Goal: Information Seeking & Learning: Learn about a topic

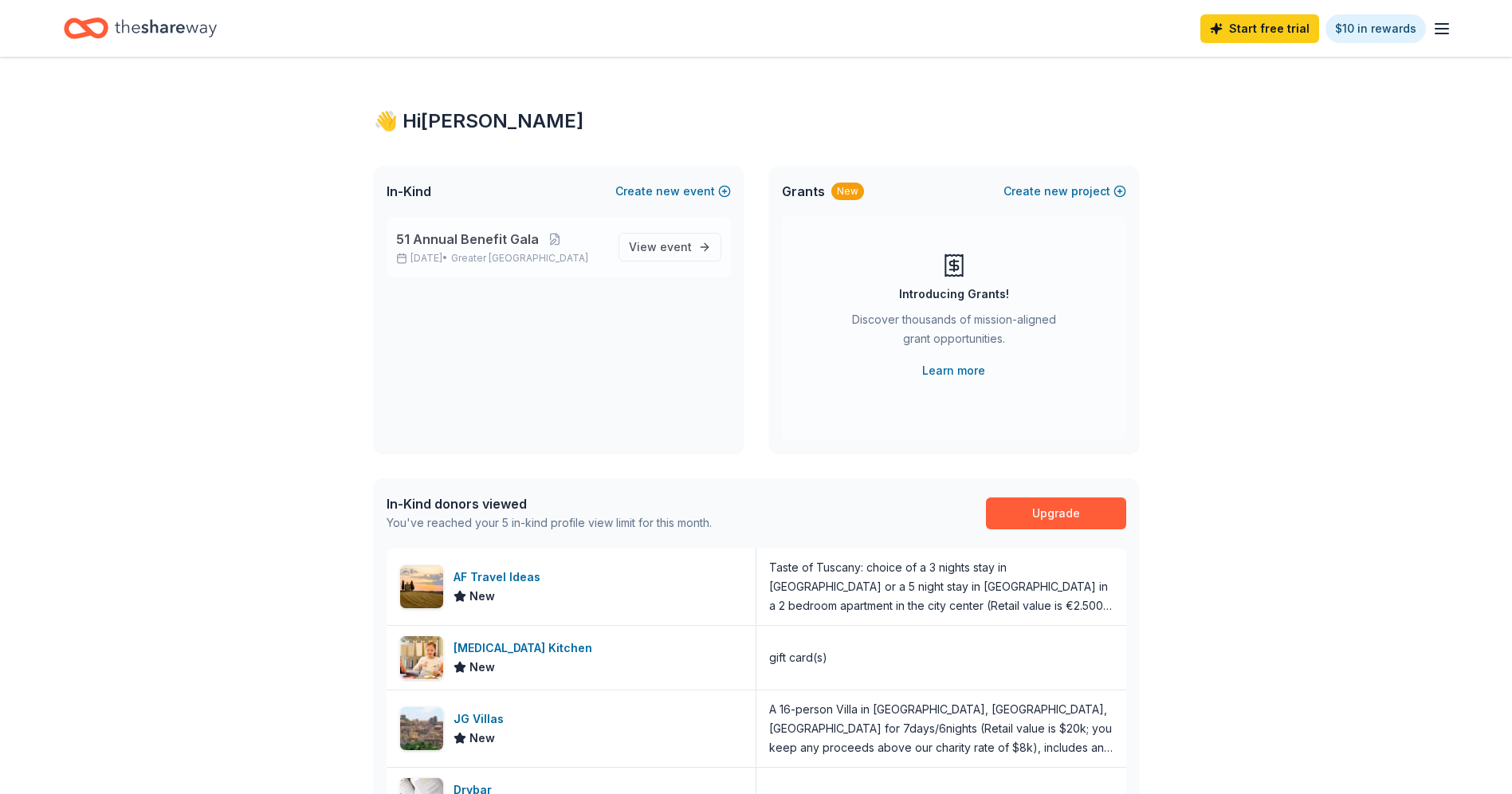
click at [455, 249] on div "51 Annual Benefit Gala [DATE] • Greater [GEOGRAPHIC_DATA]" at bounding box center [501, 247] width 210 height 35
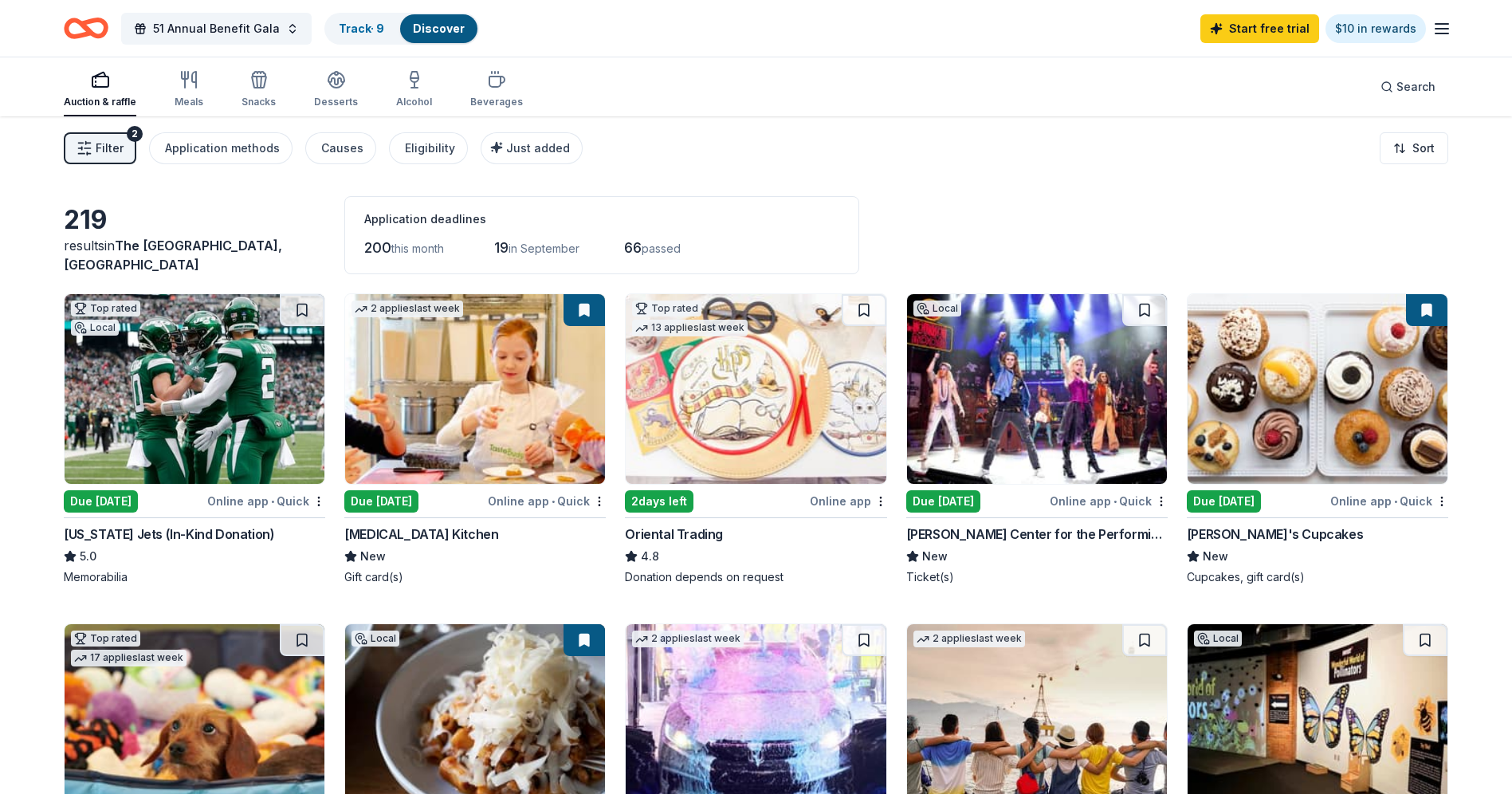
click at [123, 146] on button "Filter 2" at bounding box center [100, 149] width 73 height 32
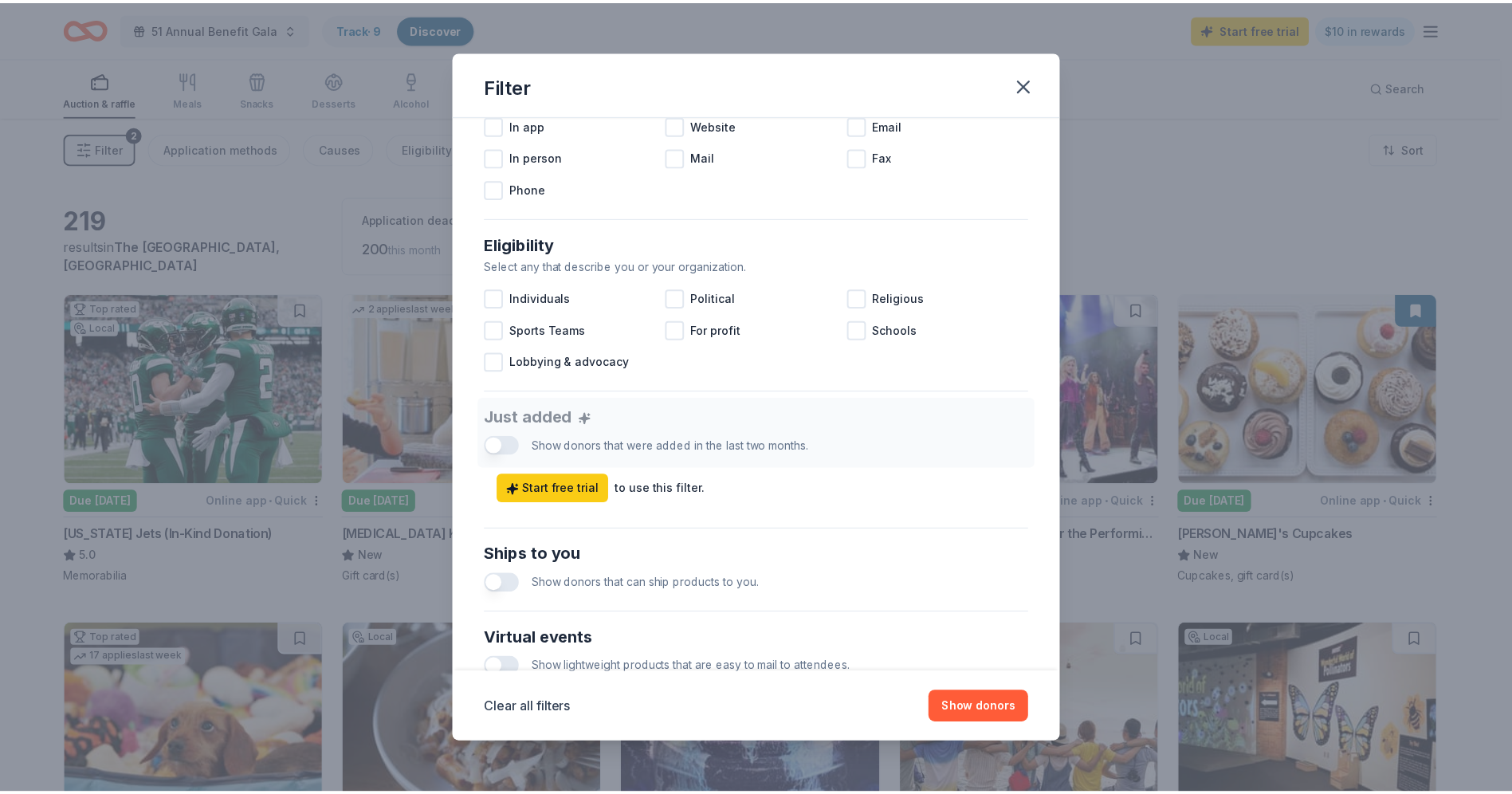
scroll to position [123, 0]
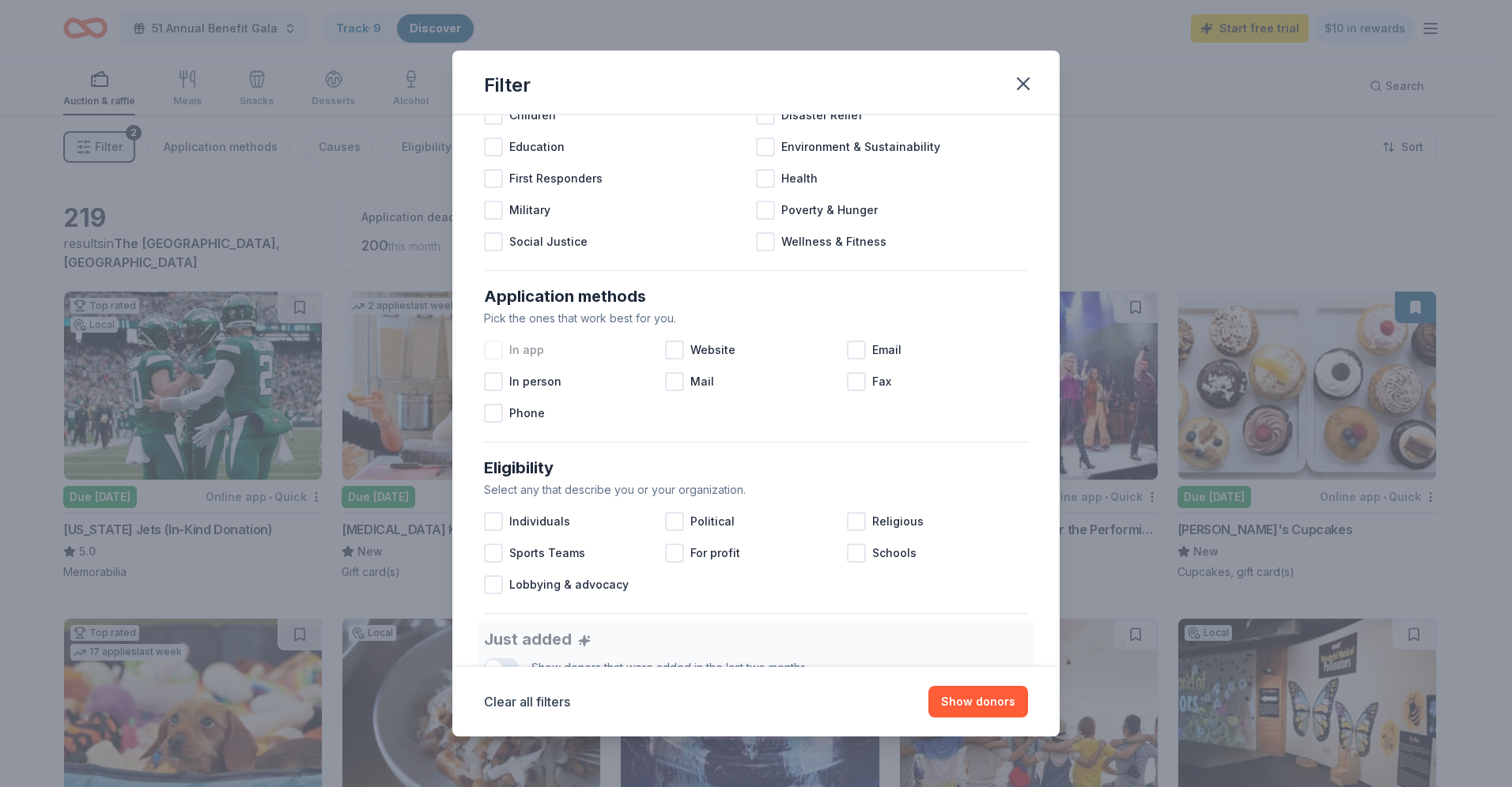
click at [498, 351] on div at bounding box center [493, 349] width 19 height 19
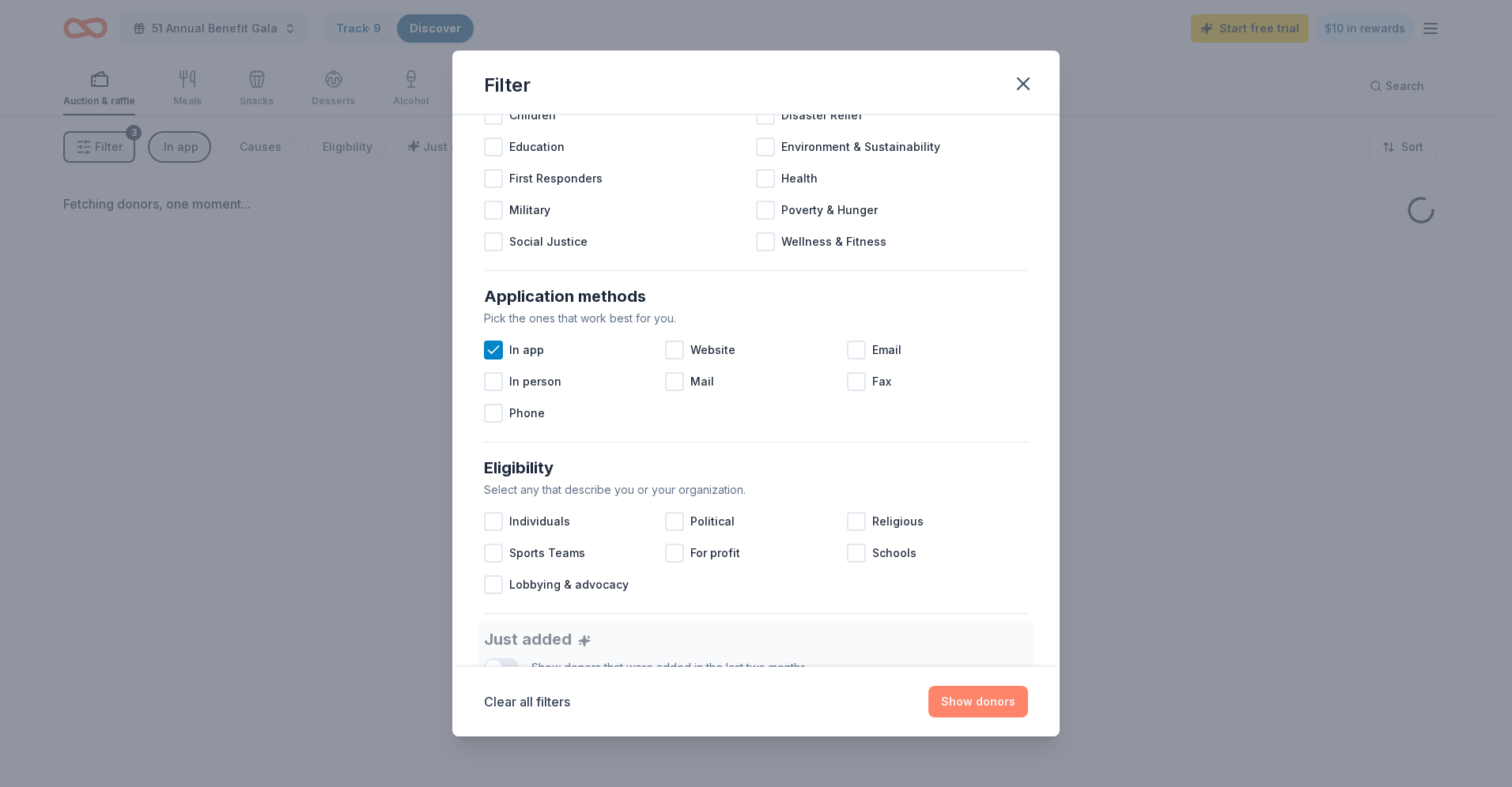
click at [978, 702] on button "Show donors" at bounding box center [978, 702] width 100 height 32
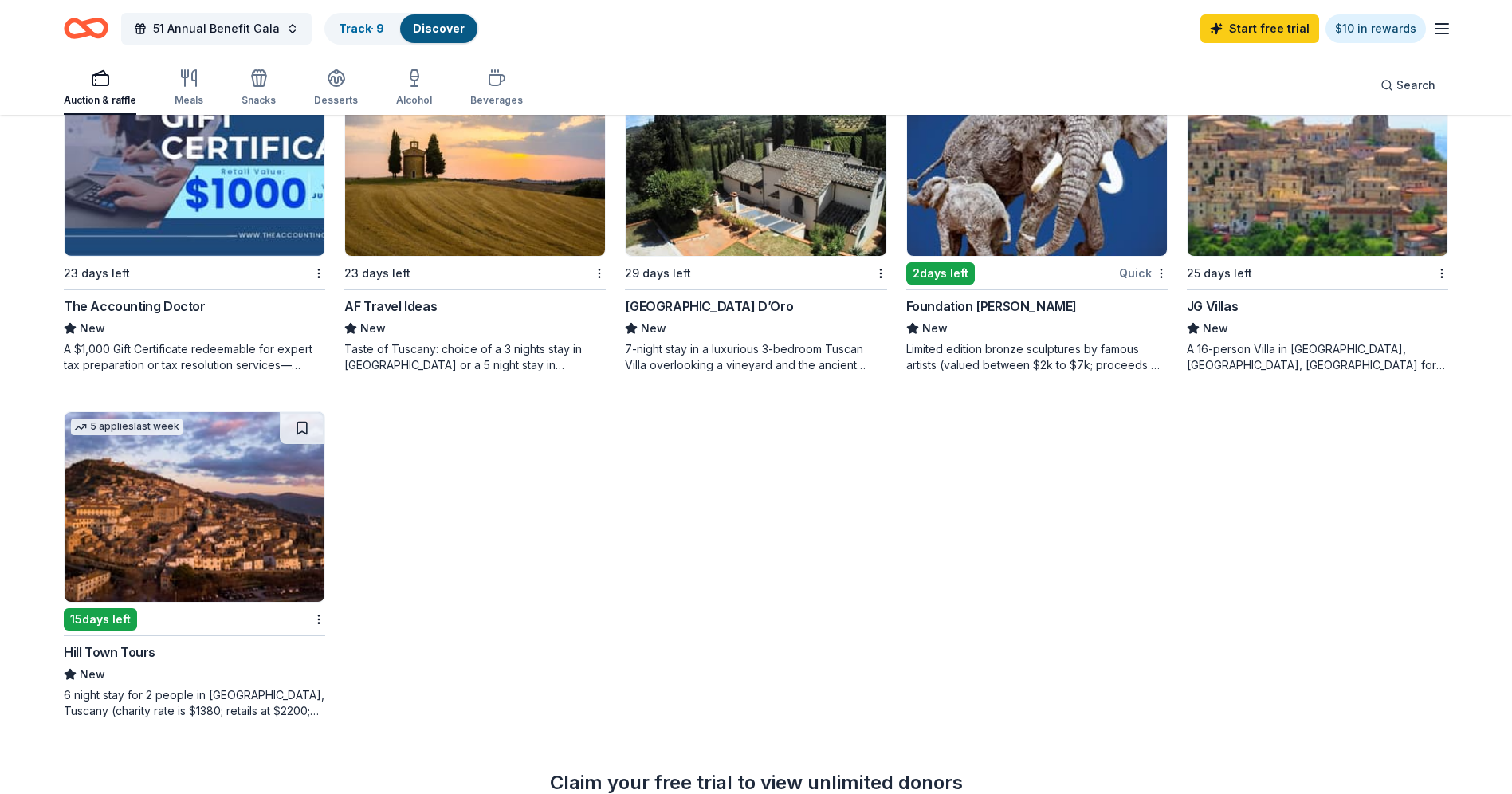
scroll to position [160, 0]
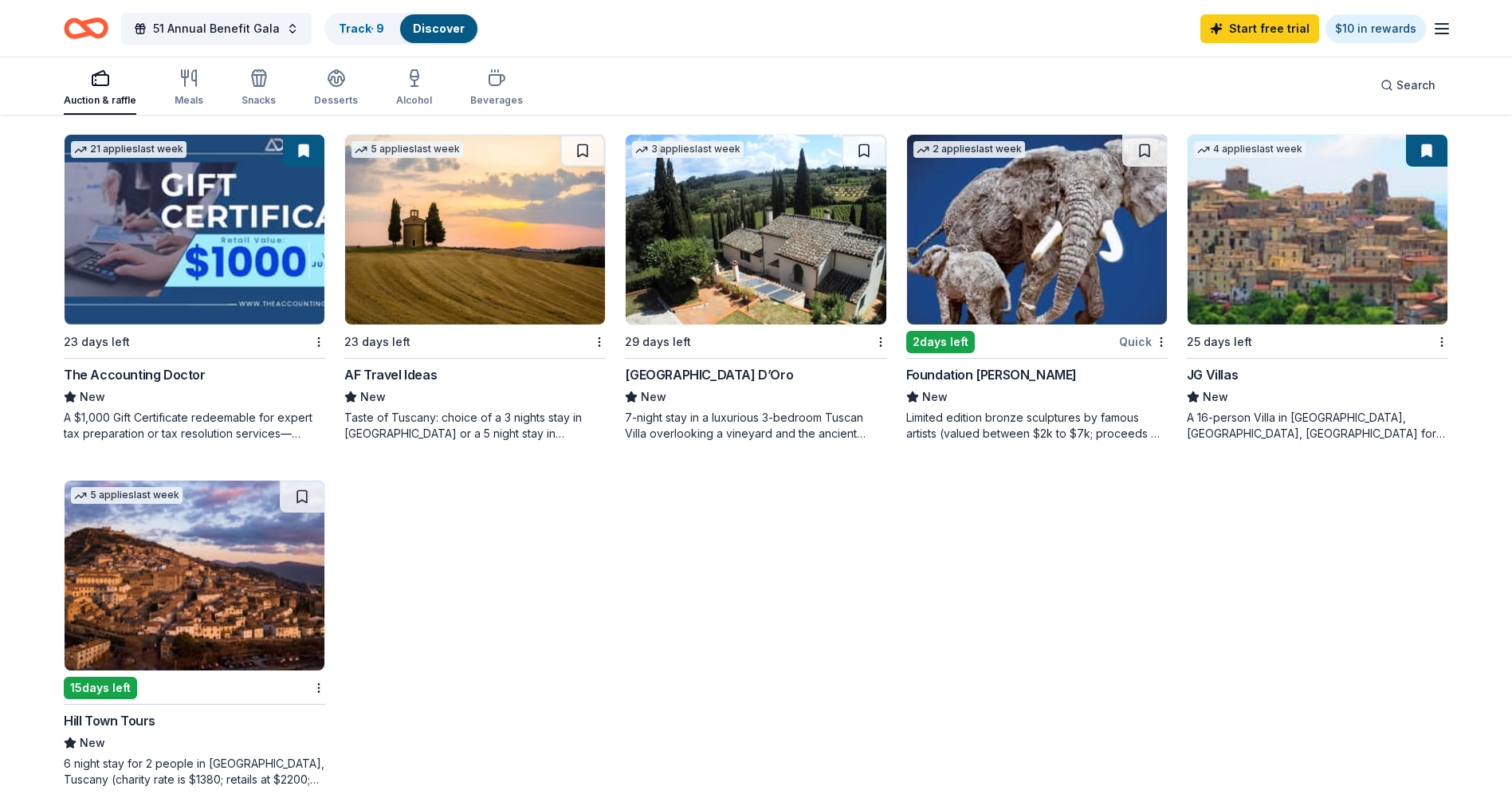
click at [1009, 423] on div "Limited edition bronze sculptures by famous artists (valued between $2k to $7k;…" at bounding box center [1036, 426] width 261 height 32
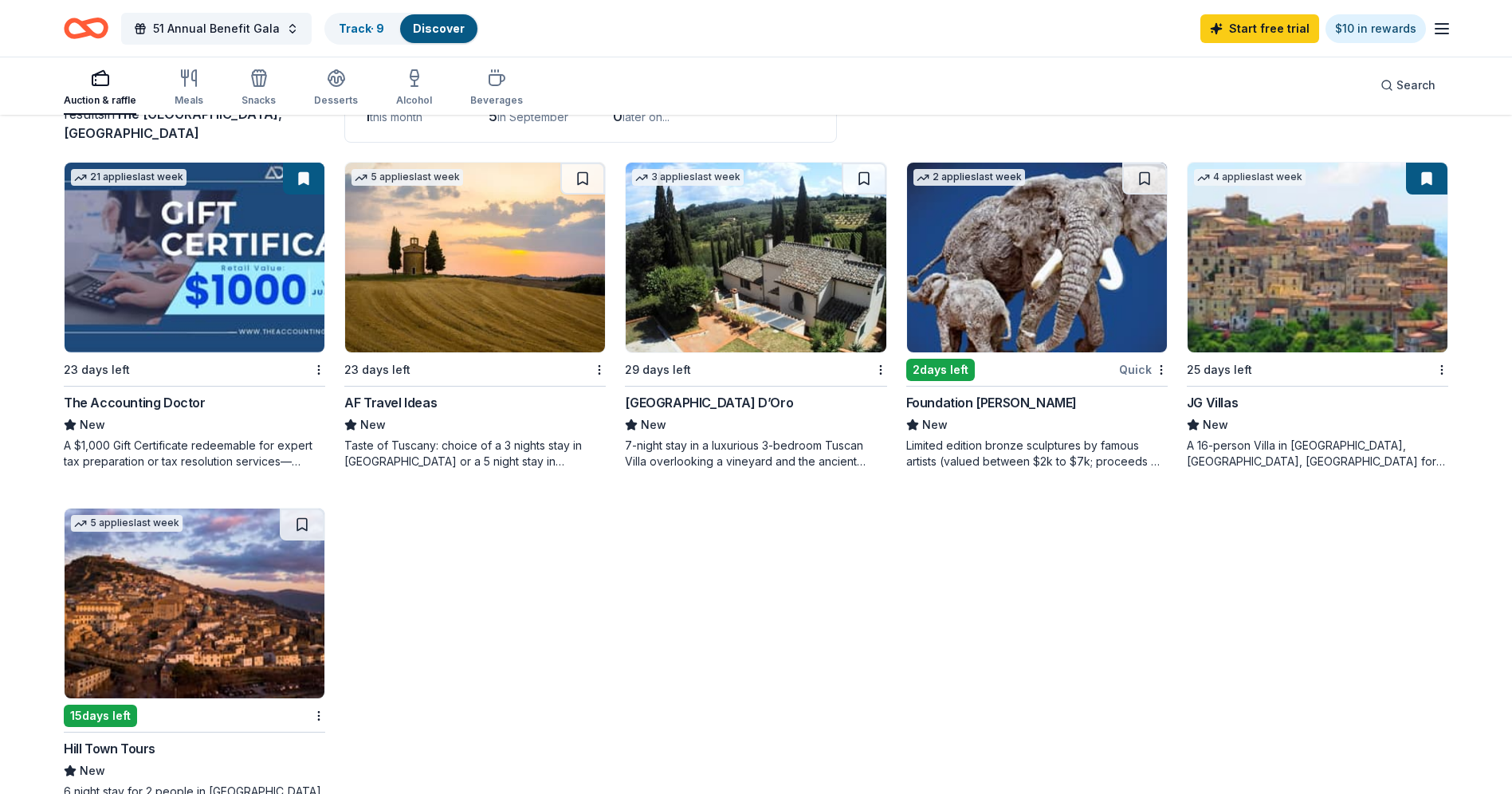
scroll to position [0, 0]
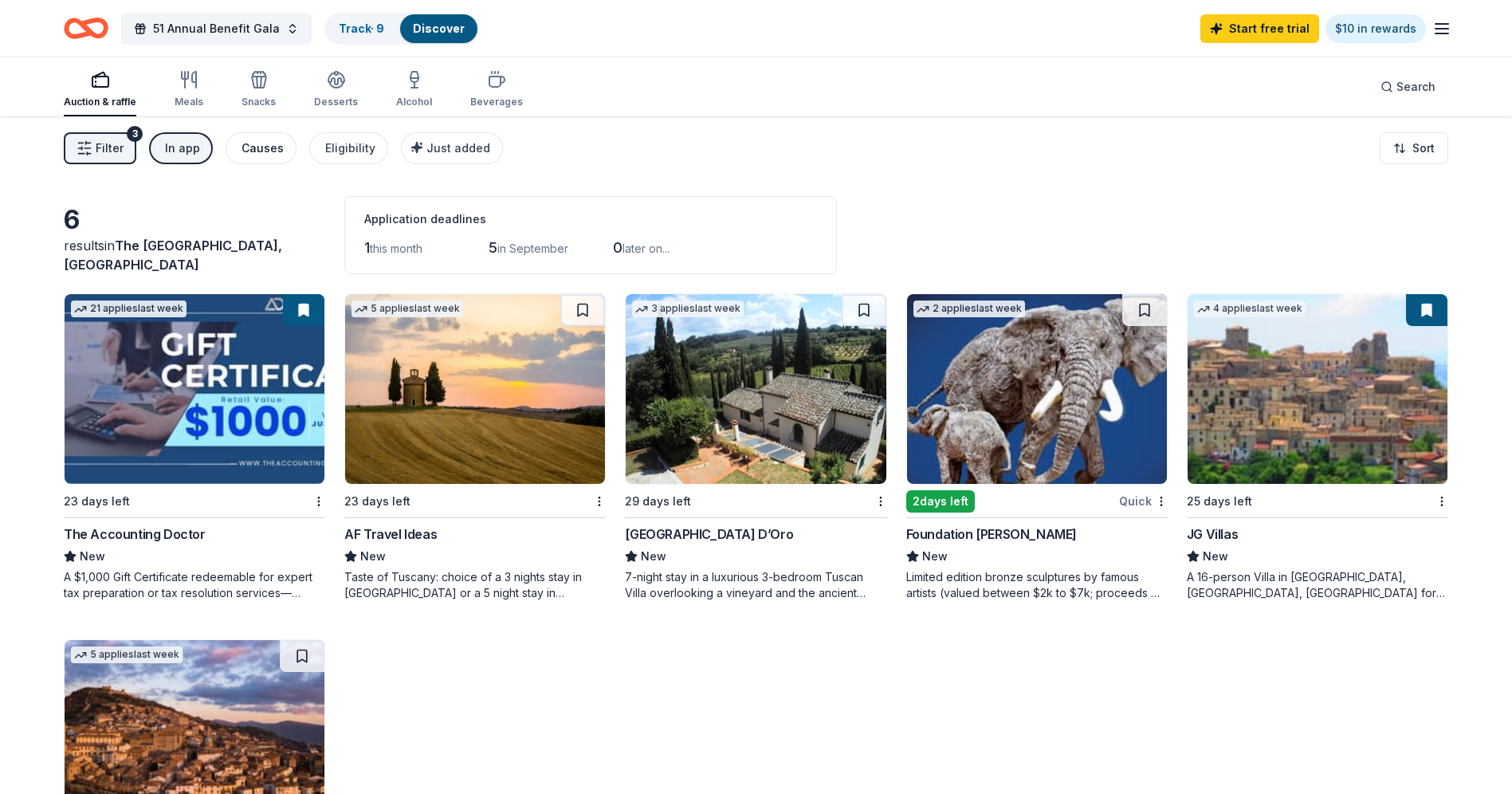
click at [258, 147] on div "Causes" at bounding box center [263, 148] width 42 height 19
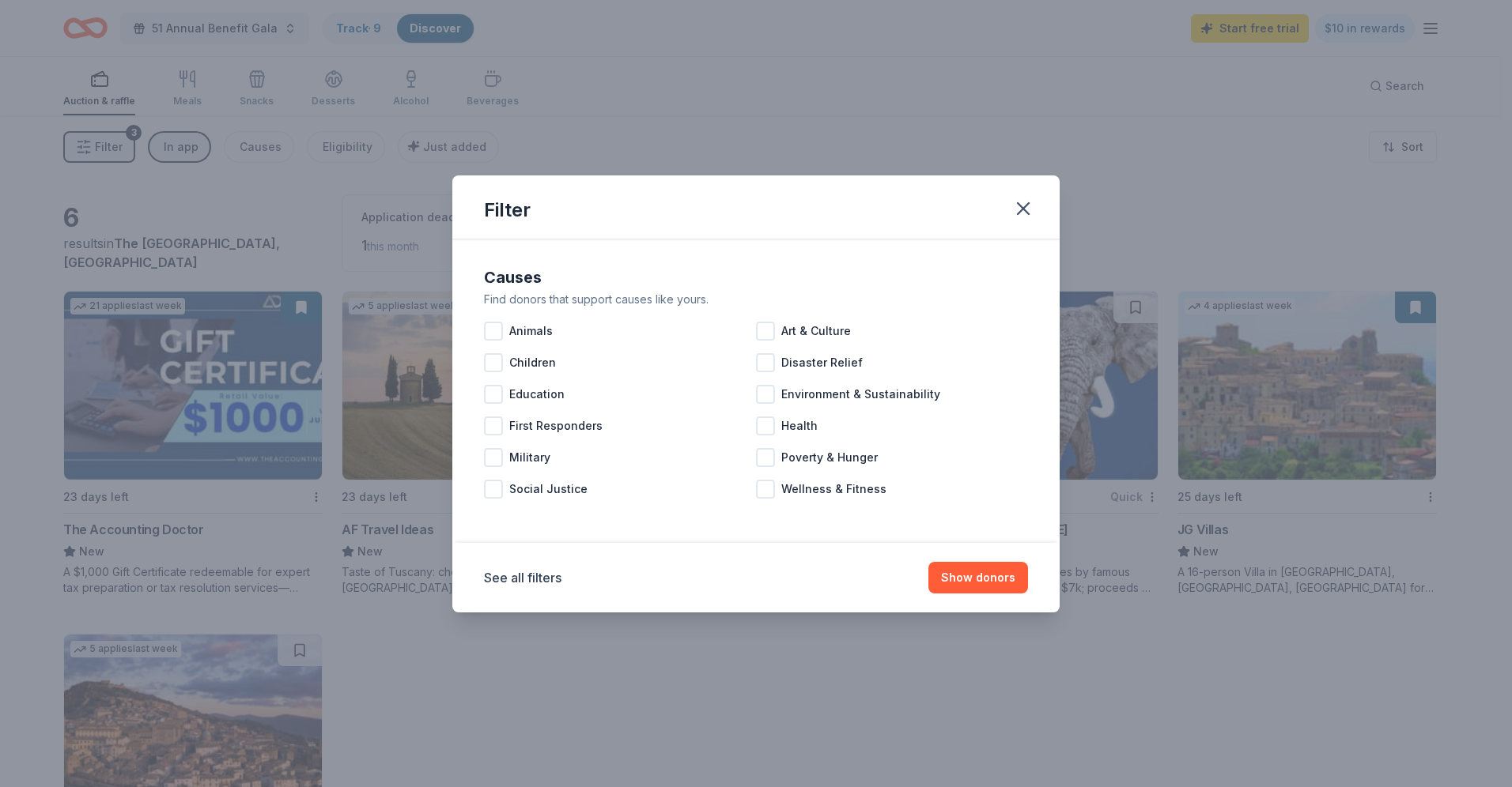
click at [190, 149] on div "Filter Causes Find donors that support causes like yours. Animals Art & Culture…" at bounding box center [756, 393] width 1512 height 787
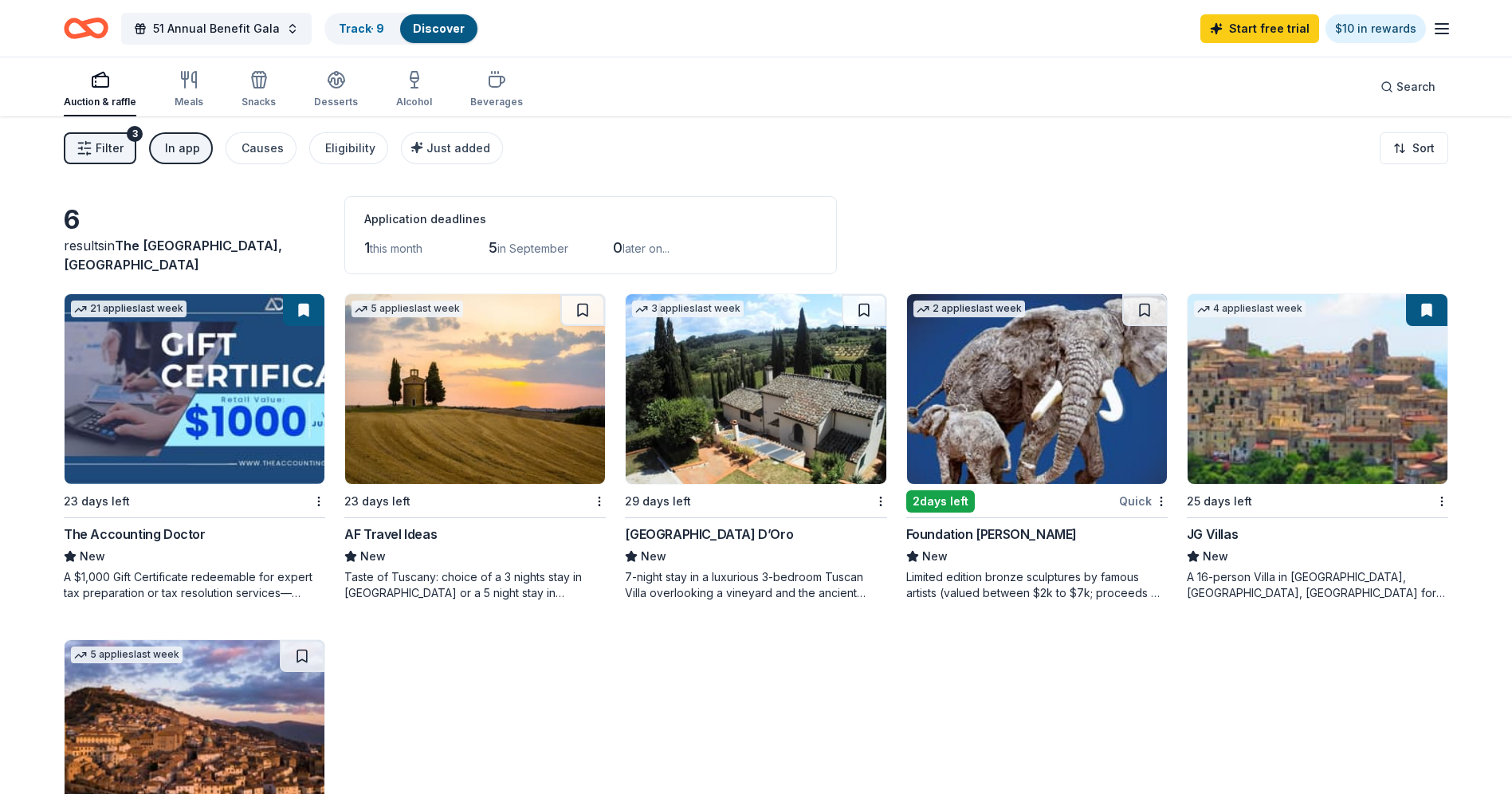
click at [169, 141] on div "In app" at bounding box center [182, 148] width 35 height 19
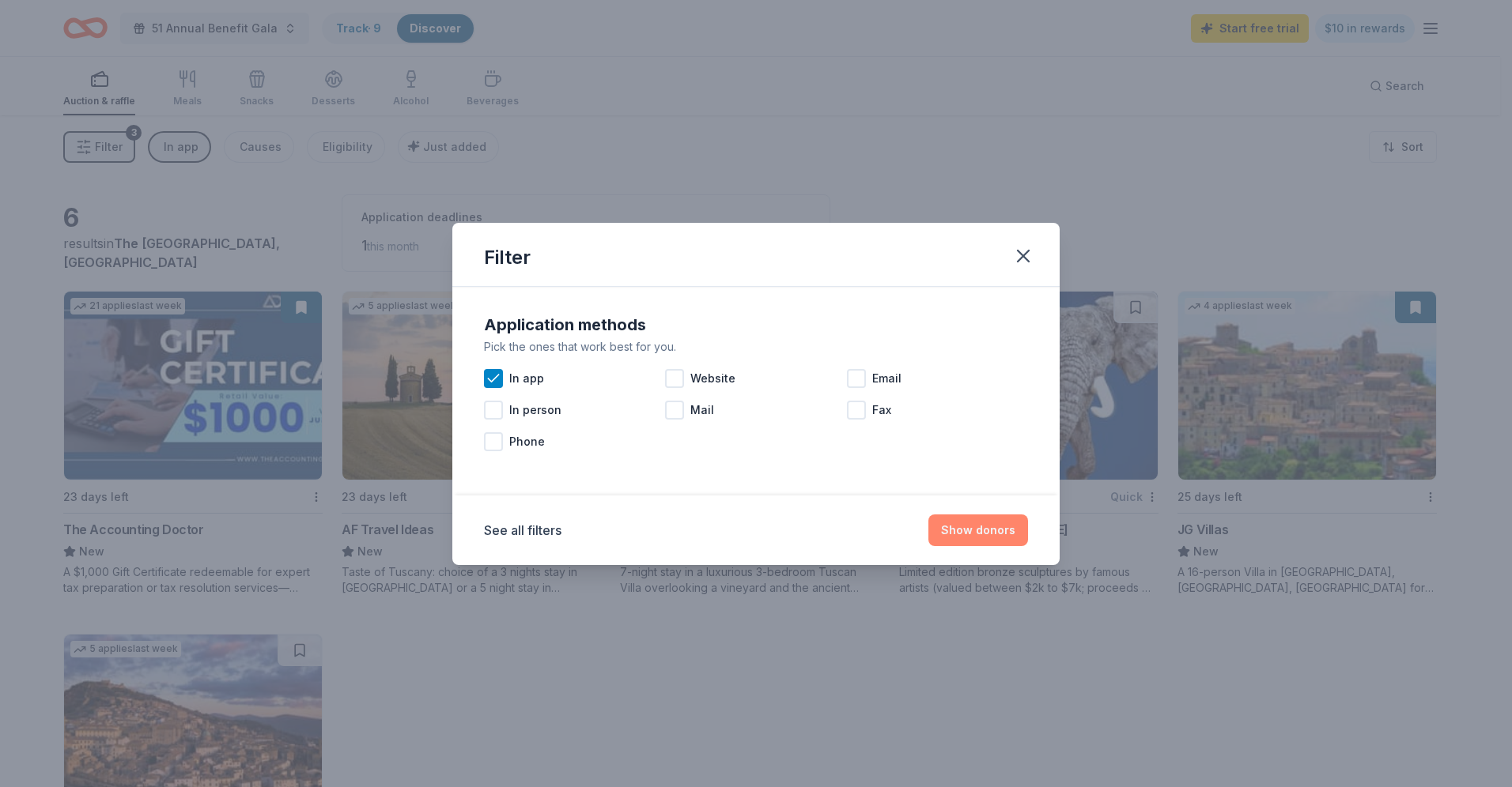
click at [989, 535] on button "Show donors" at bounding box center [978, 531] width 100 height 32
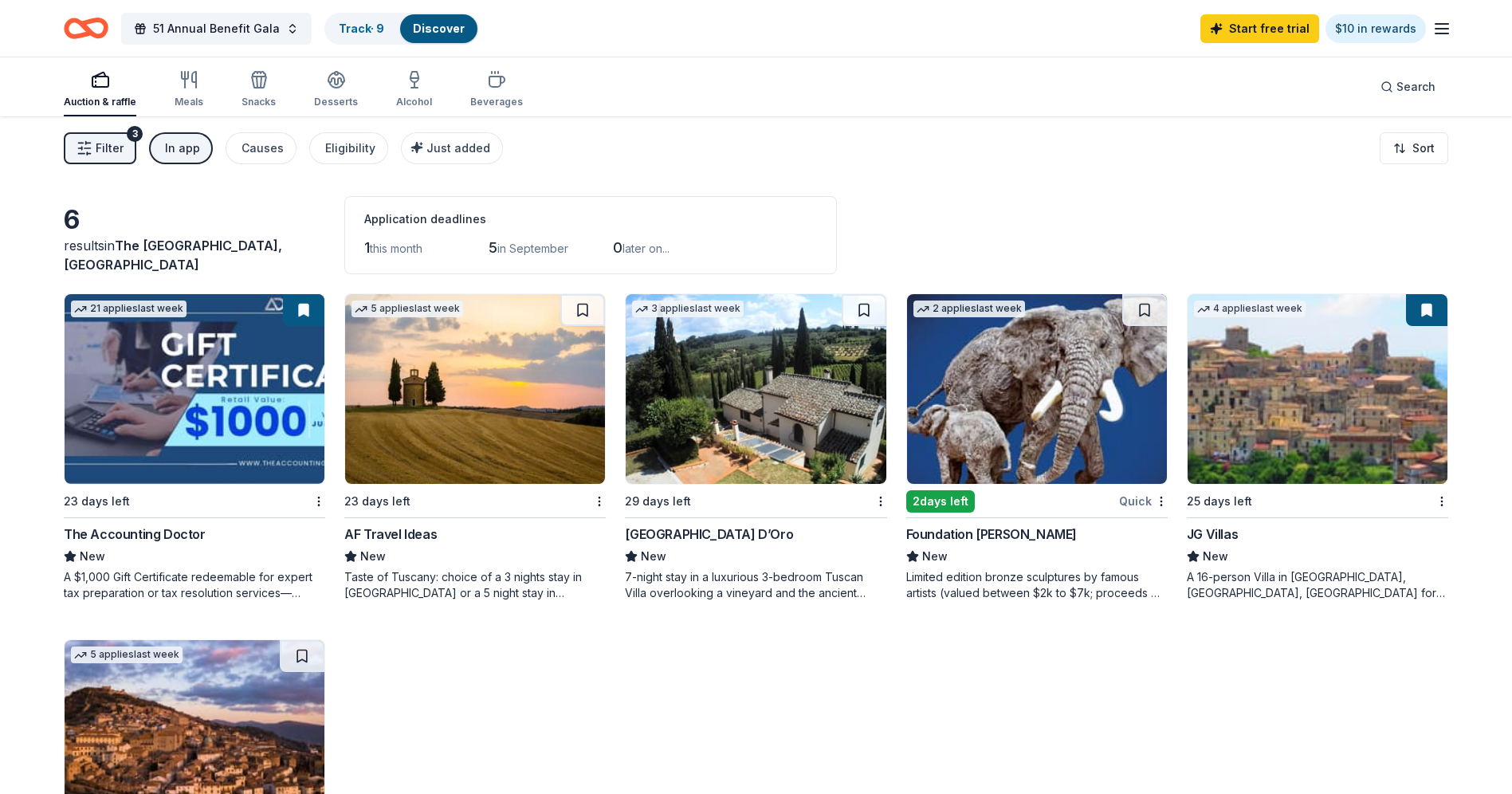
click at [122, 148] on span "Filter" at bounding box center [109, 148] width 28 height 19
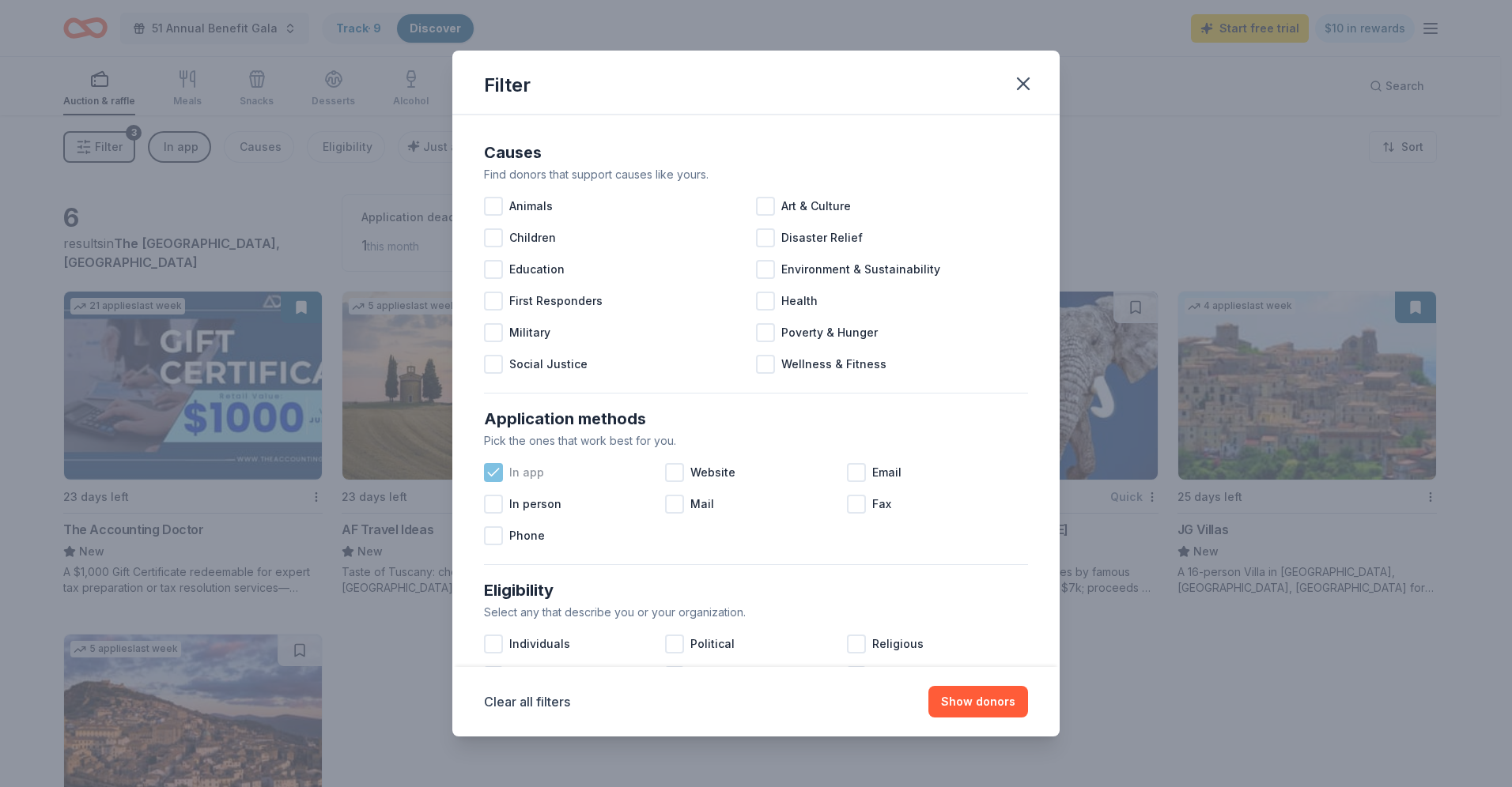
click at [491, 478] on icon at bounding box center [493, 472] width 16 height 16
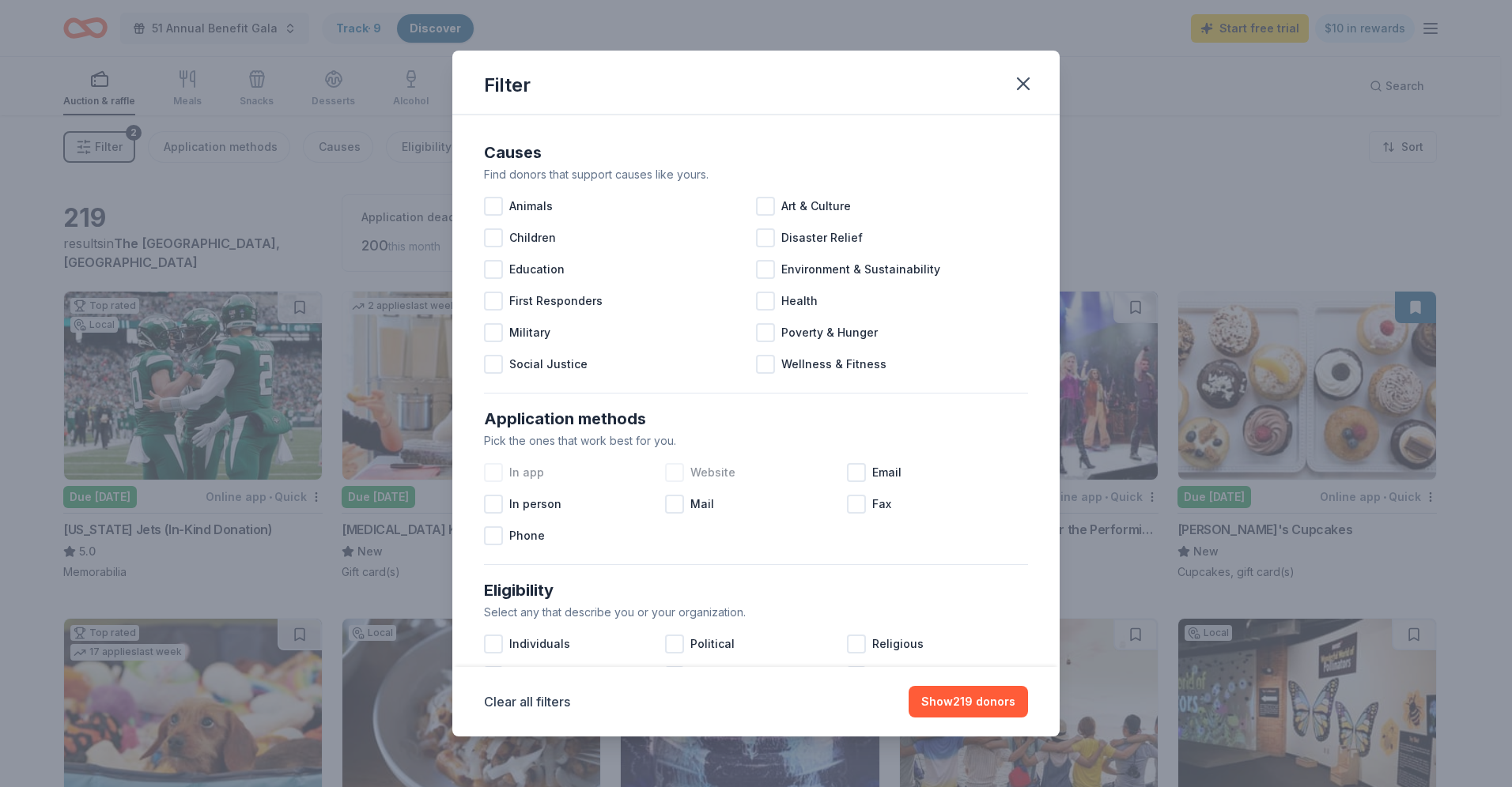
click at [824, 469] on div "Website" at bounding box center [756, 473] width 181 height 32
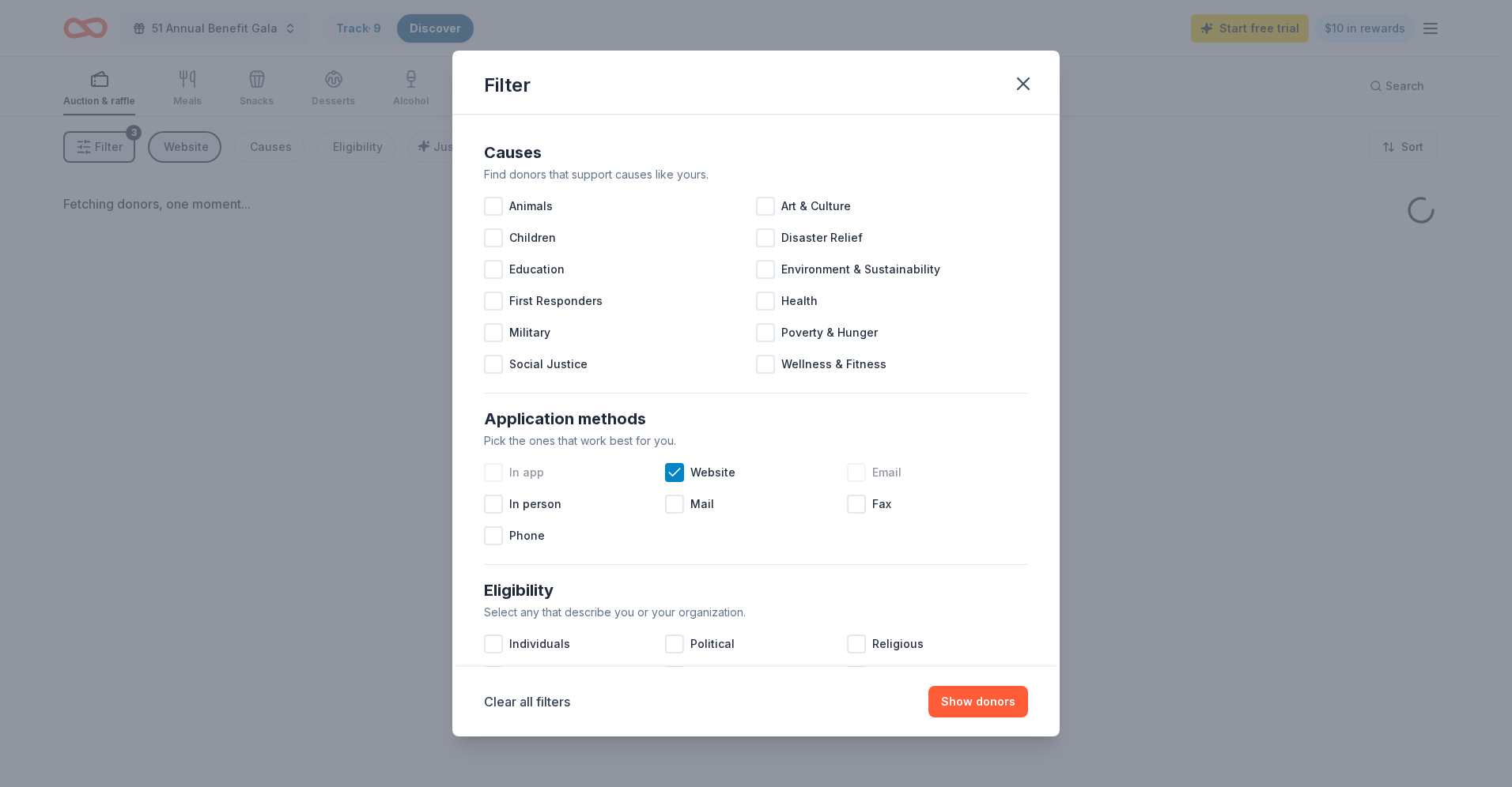
click at [847, 470] on div at bounding box center [856, 473] width 19 height 19
click at [725, 473] on span "Website" at bounding box center [713, 473] width 45 height 19
click at [985, 701] on button "Show donors" at bounding box center [978, 702] width 100 height 32
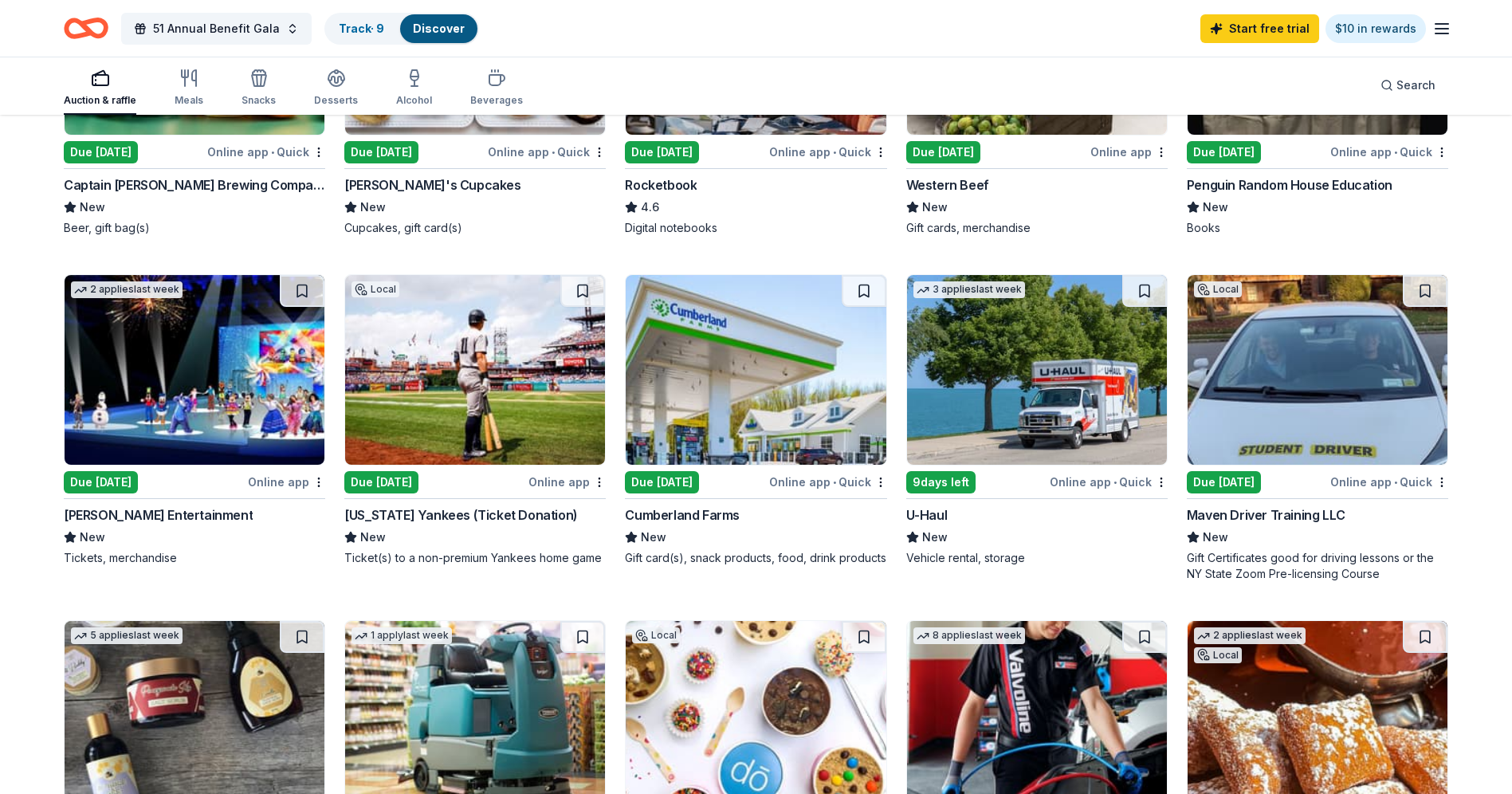
scroll to position [398, 0]
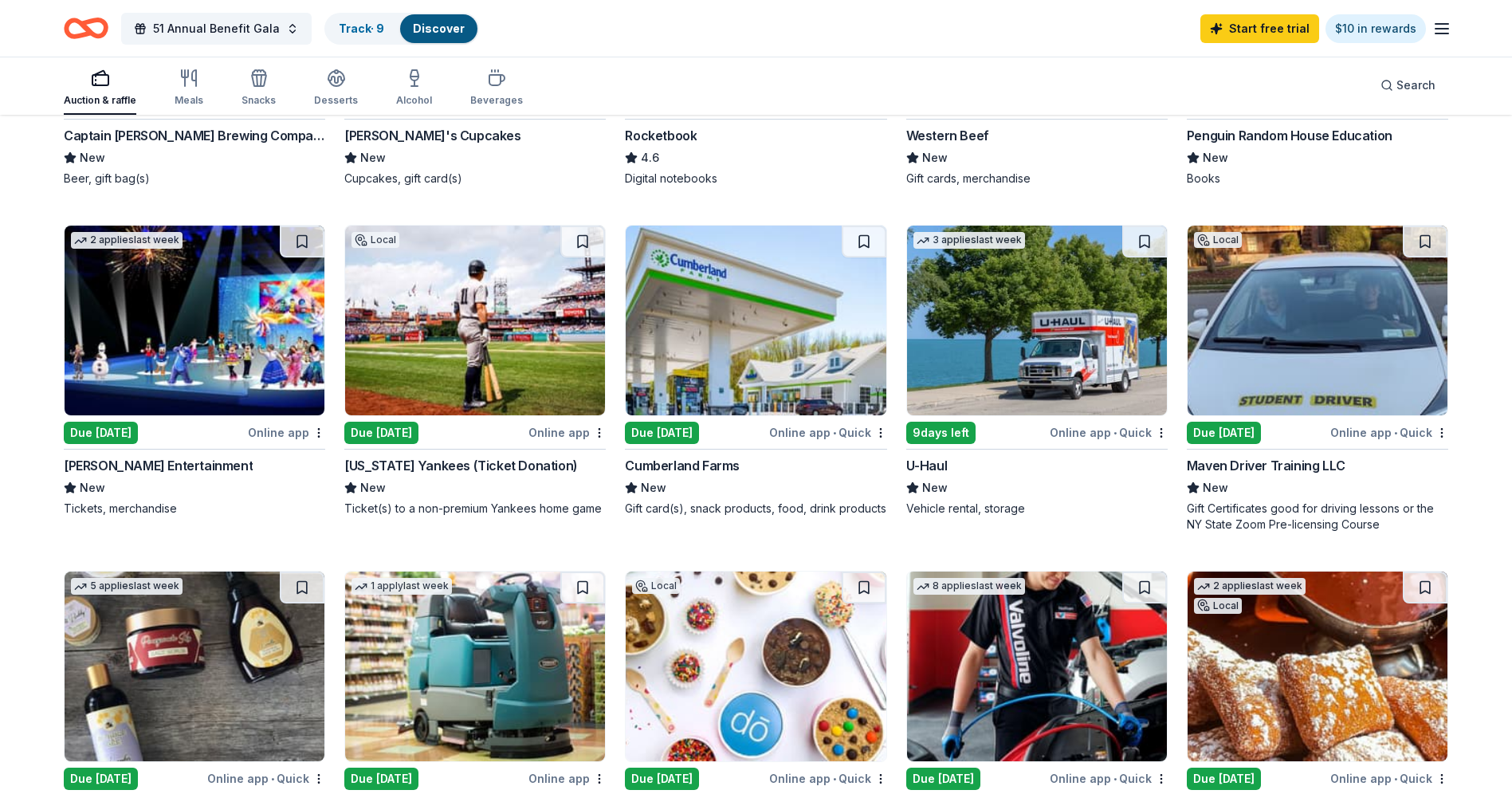
click at [1007, 383] on img at bounding box center [1036, 320] width 259 height 189
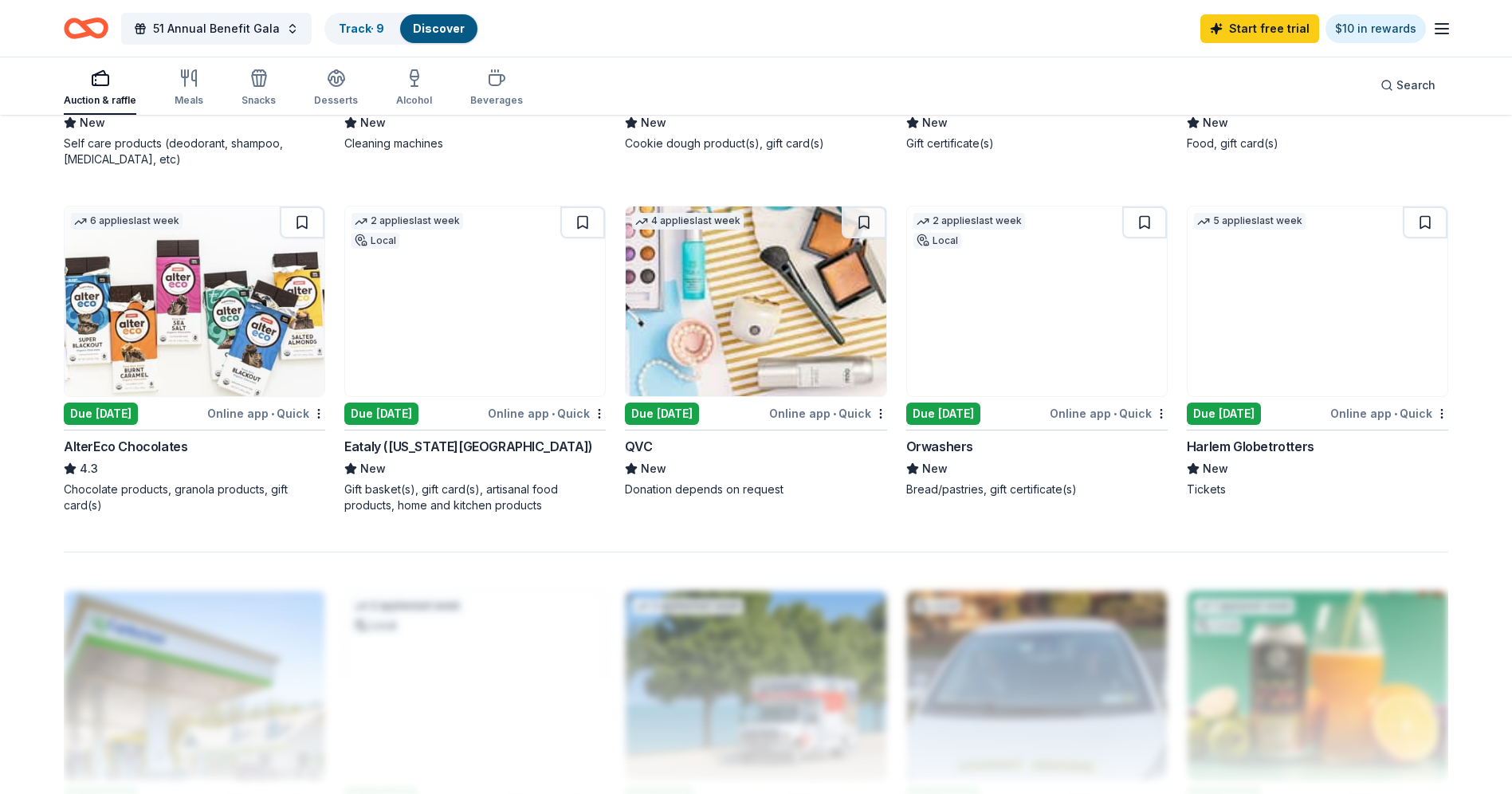
scroll to position [1116, 0]
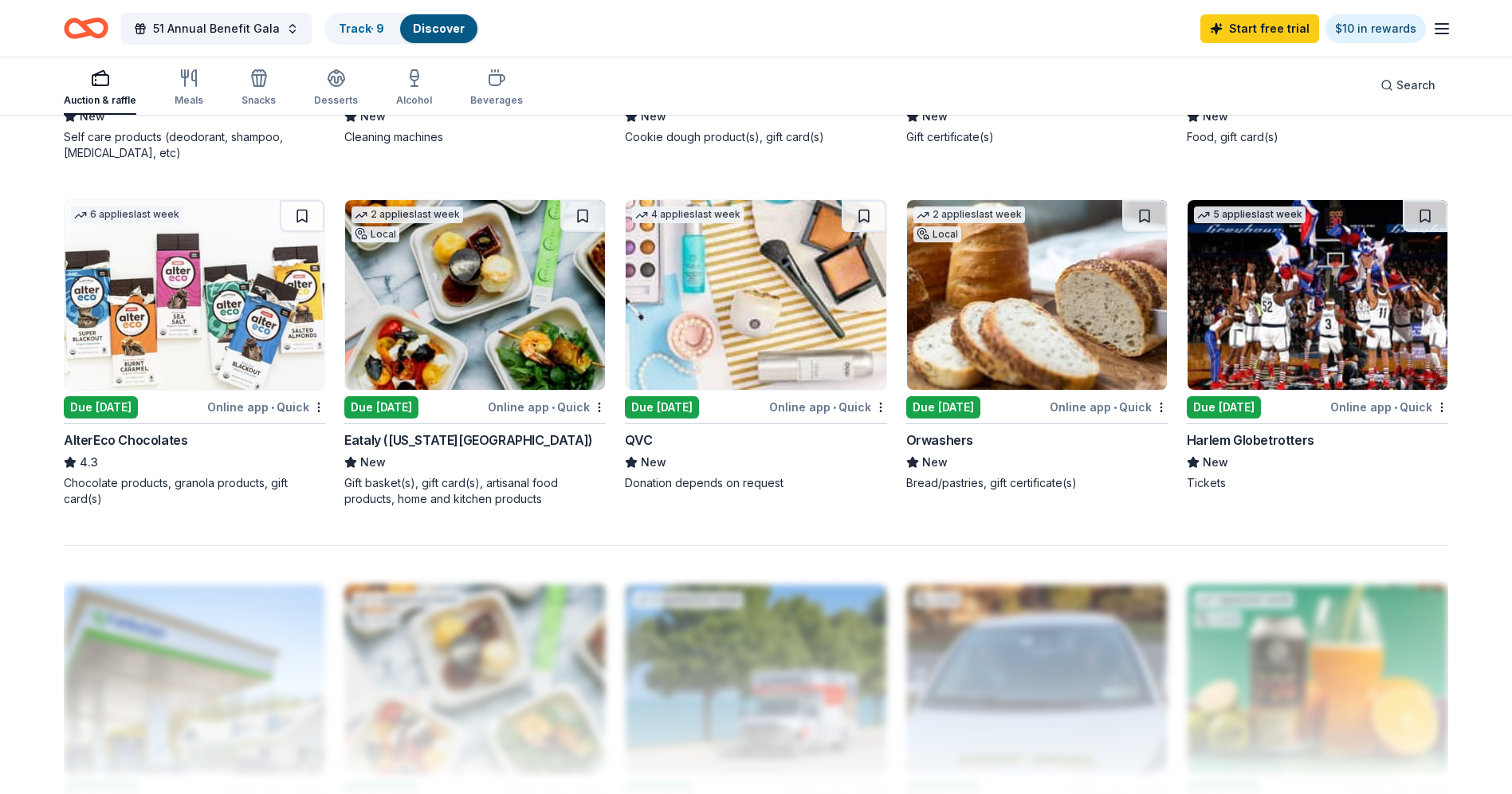
click at [1264, 444] on div "Harlem Globetrotters" at bounding box center [1250, 440] width 128 height 19
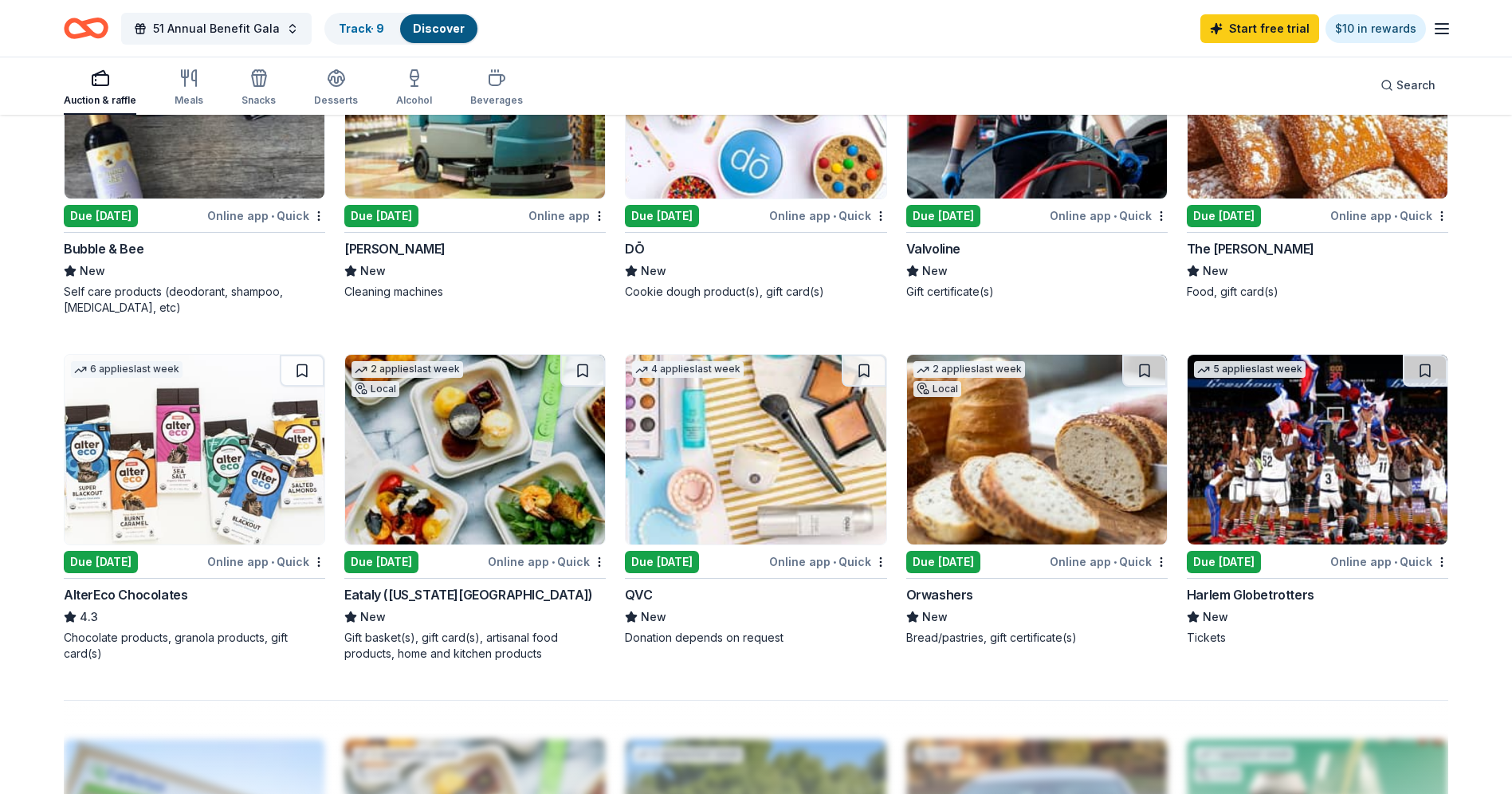
scroll to position [1196, 0]
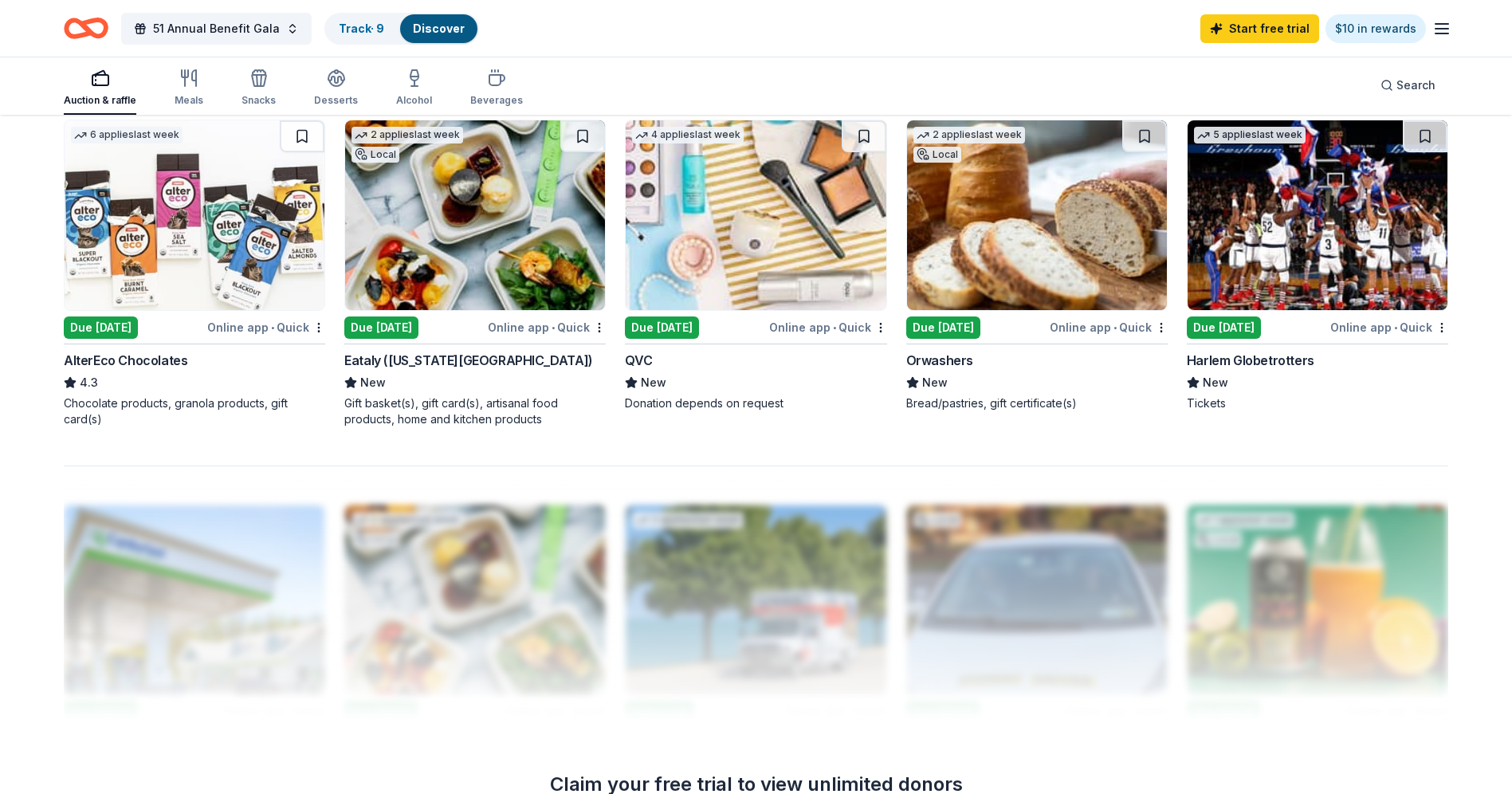
click at [399, 354] on div "Eataly ([US_STATE][GEOGRAPHIC_DATA])" at bounding box center [468, 360] width 248 height 19
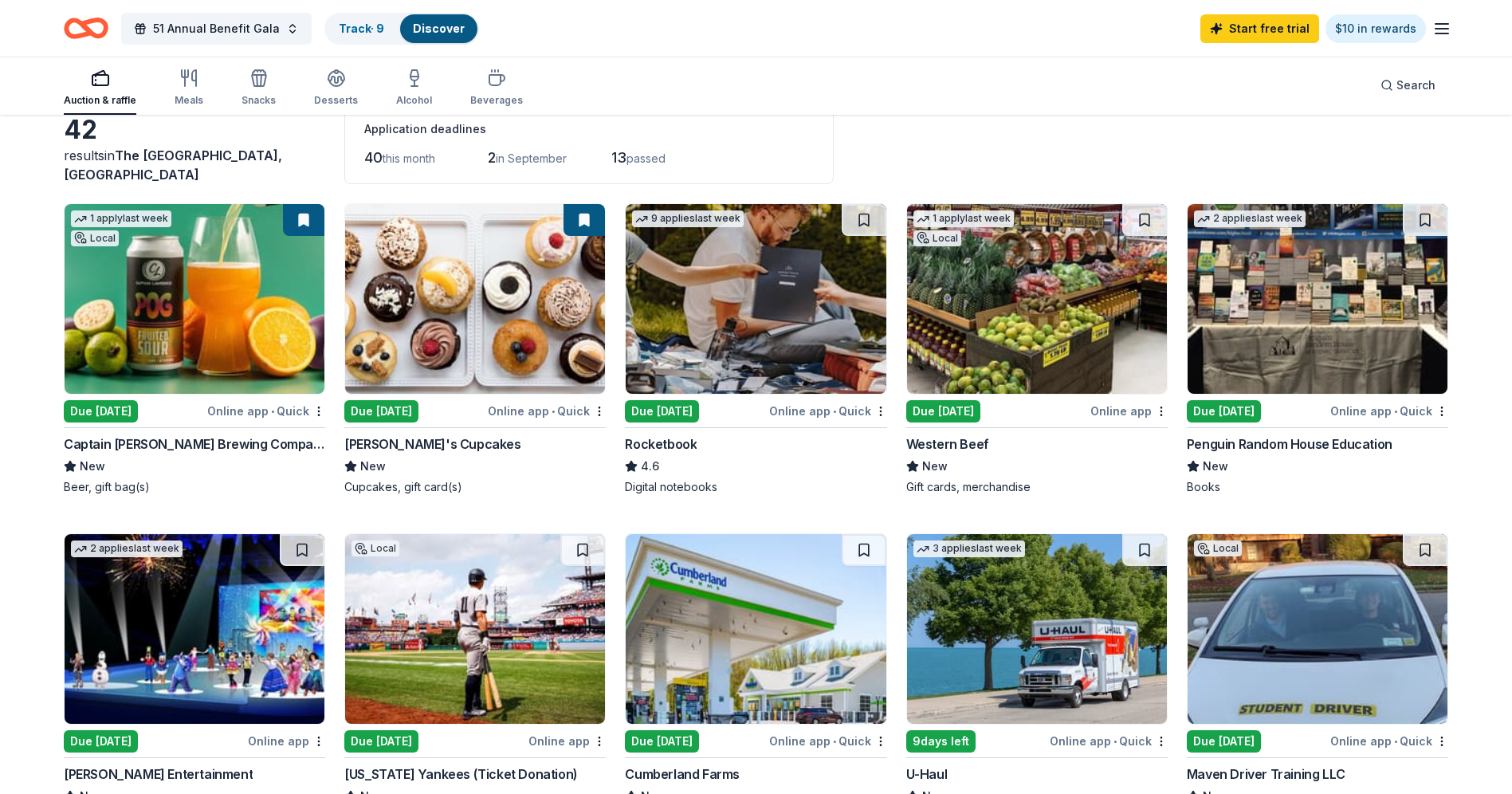
scroll to position [0, 0]
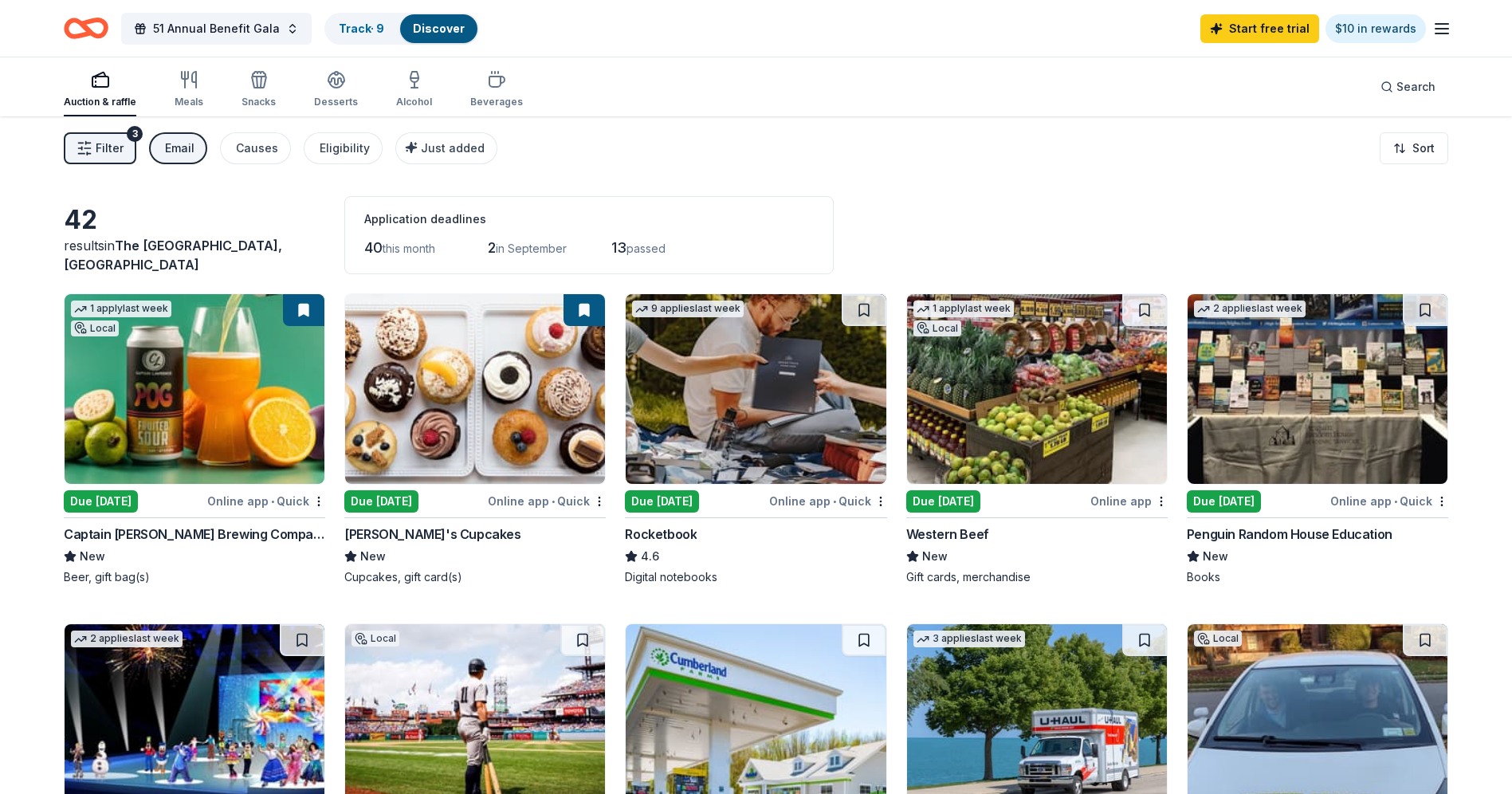
click at [188, 155] on div "Email" at bounding box center [179, 148] width 30 height 19
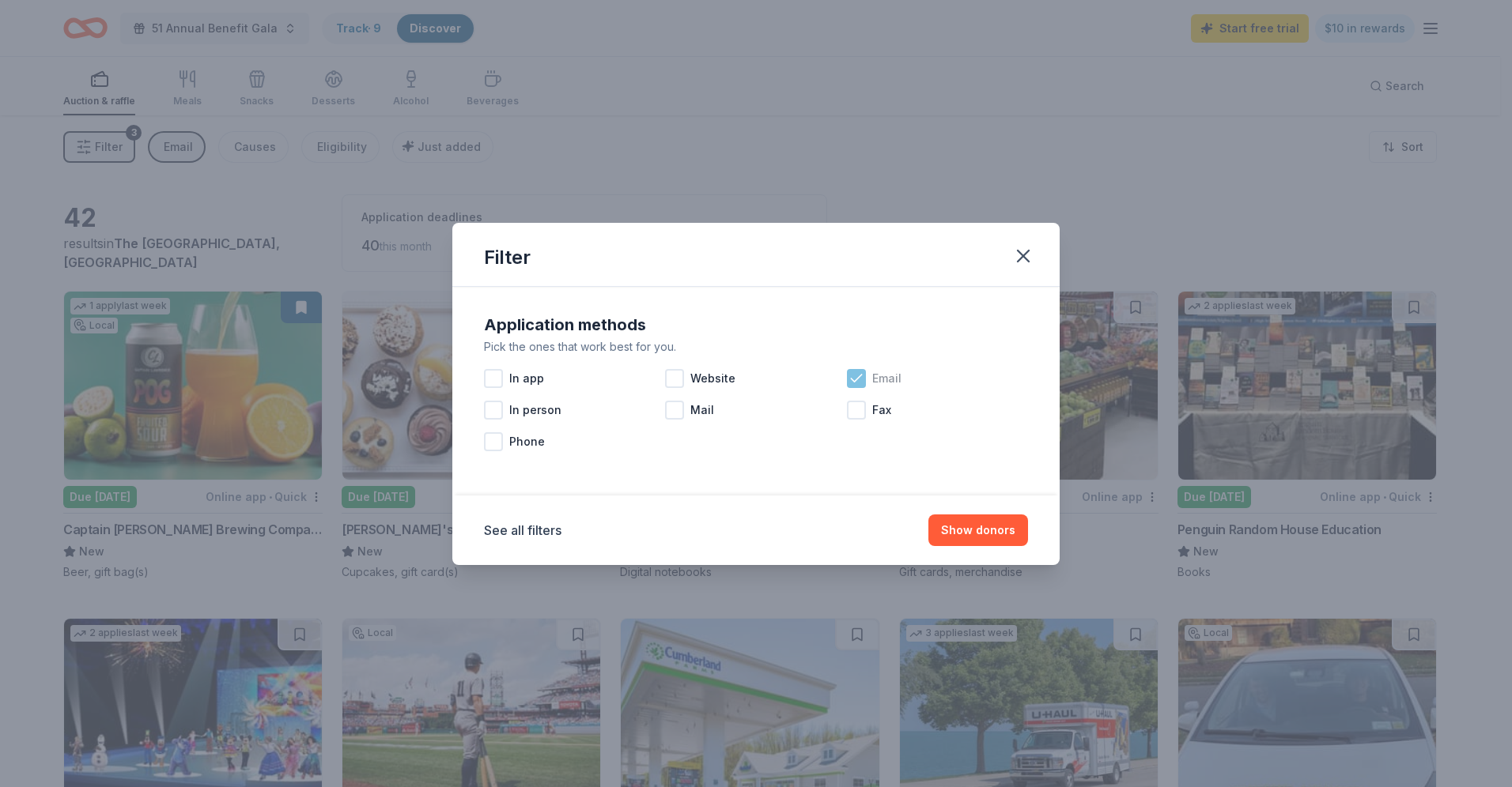
click at [866, 380] on div "Email" at bounding box center [938, 379] width 181 height 32
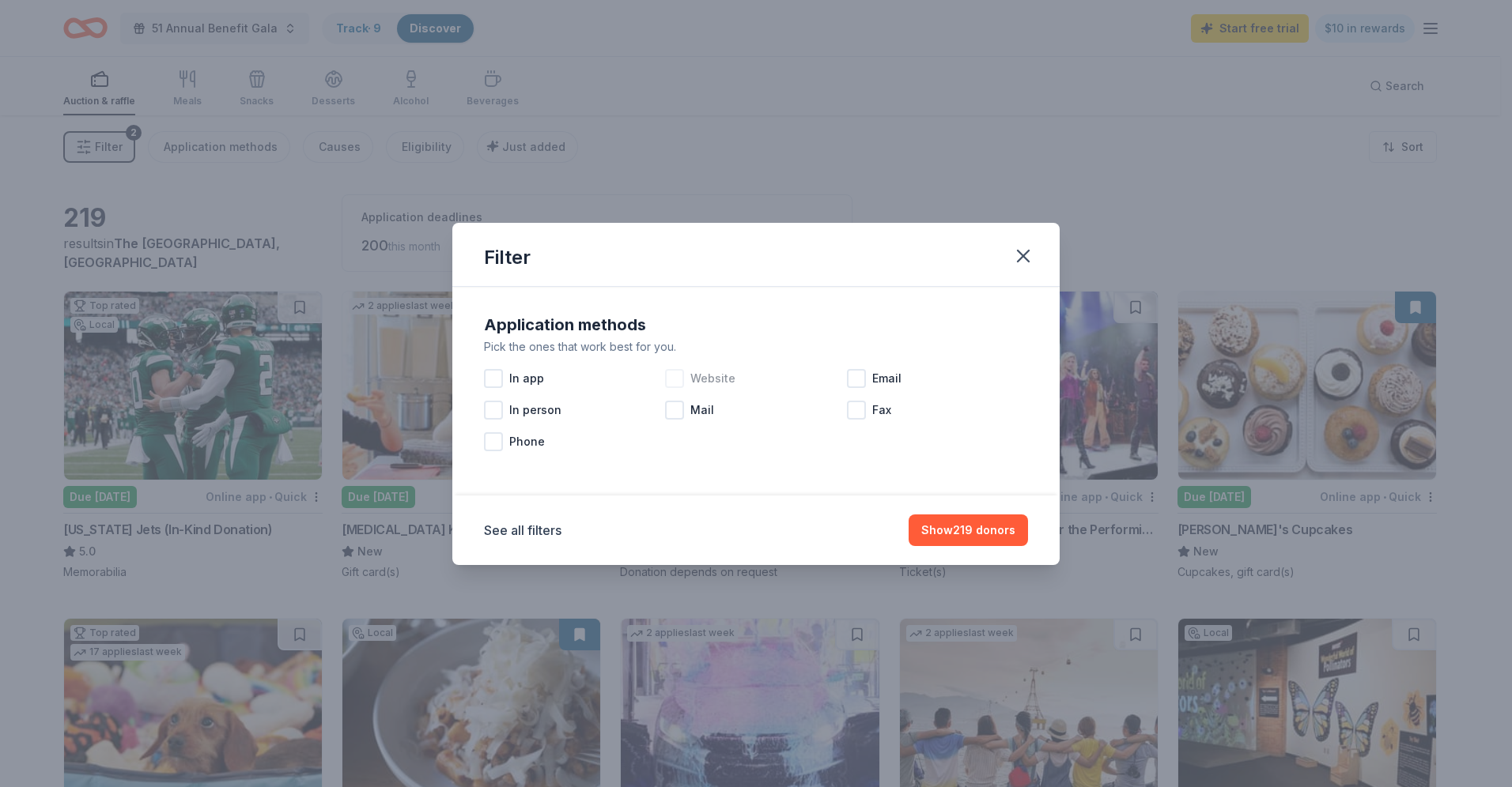
click at [675, 379] on div at bounding box center [674, 378] width 19 height 19
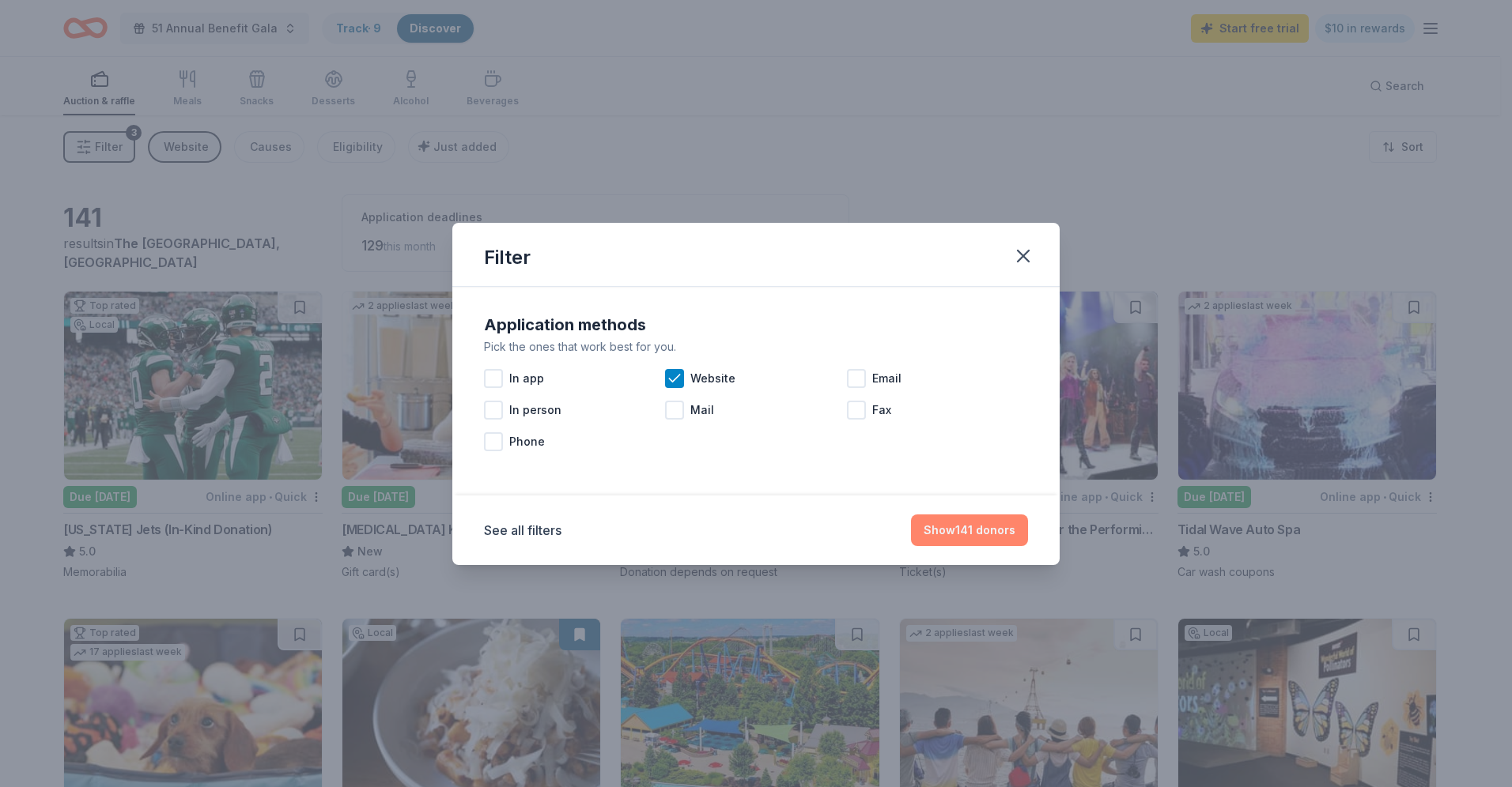
click at [956, 529] on button "Show 141 donors" at bounding box center [969, 531] width 117 height 32
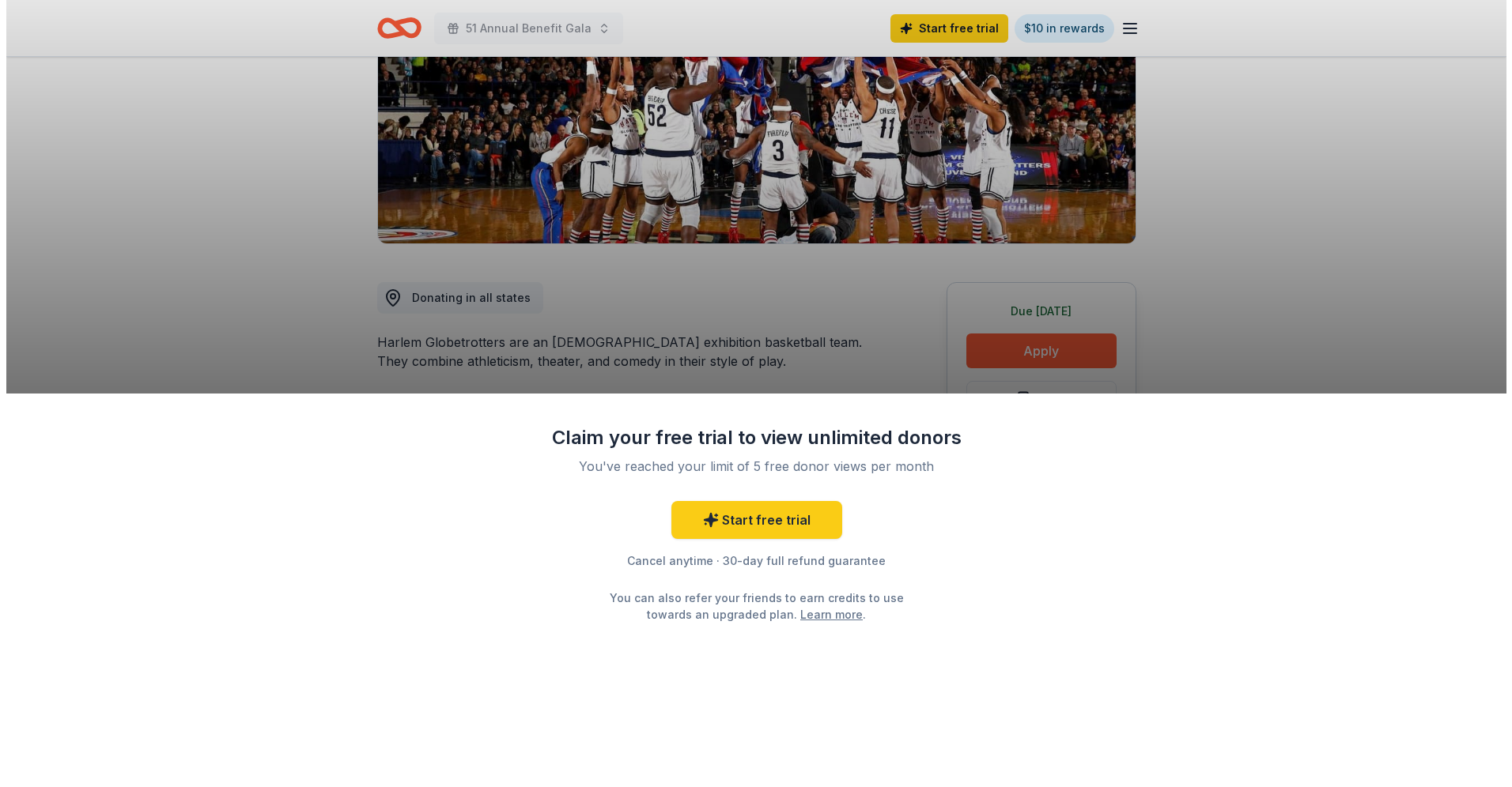
scroll to position [237, 0]
click at [1005, 339] on div "Claim your free trial to view unlimited donors You've reached your limit of 5 f…" at bounding box center [756, 393] width 1512 height 787
